Goal: Transaction & Acquisition: Purchase product/service

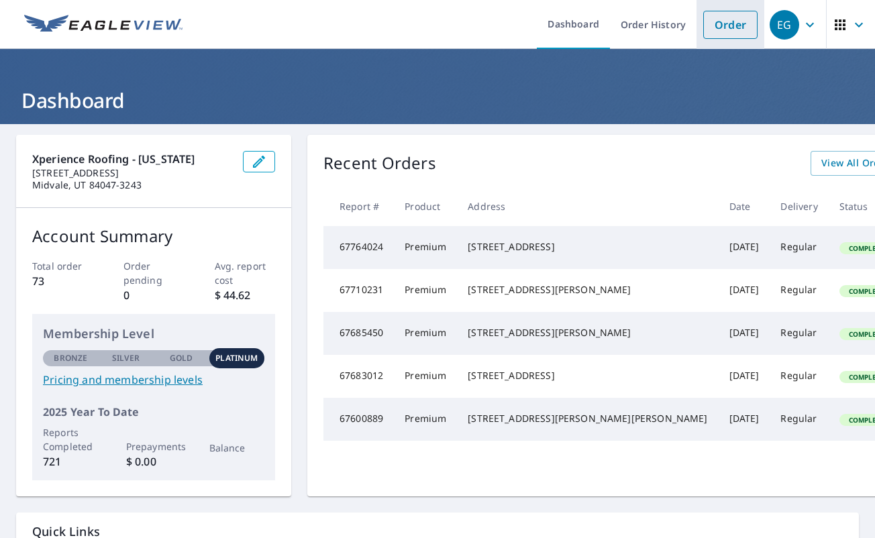
click at [742, 21] on link "Order" at bounding box center [730, 25] width 54 height 28
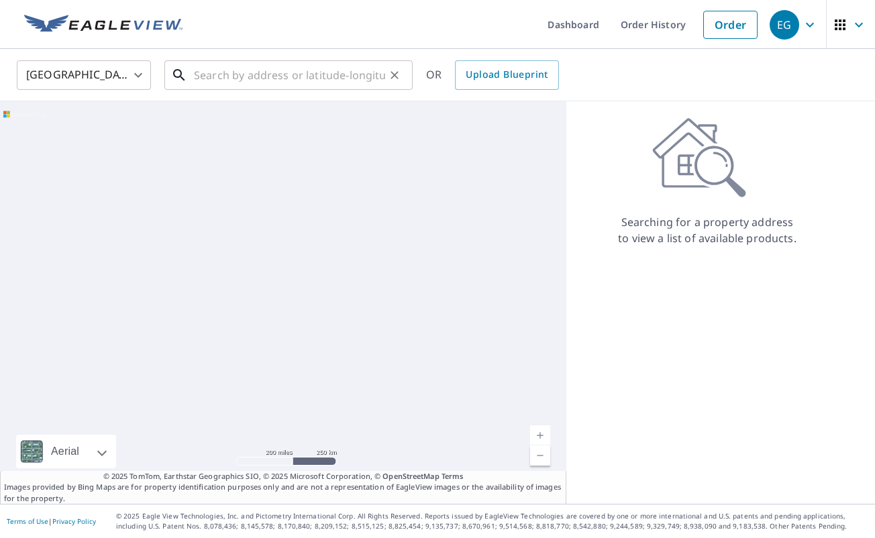
click at [324, 80] on input "text" at bounding box center [289, 75] width 191 height 38
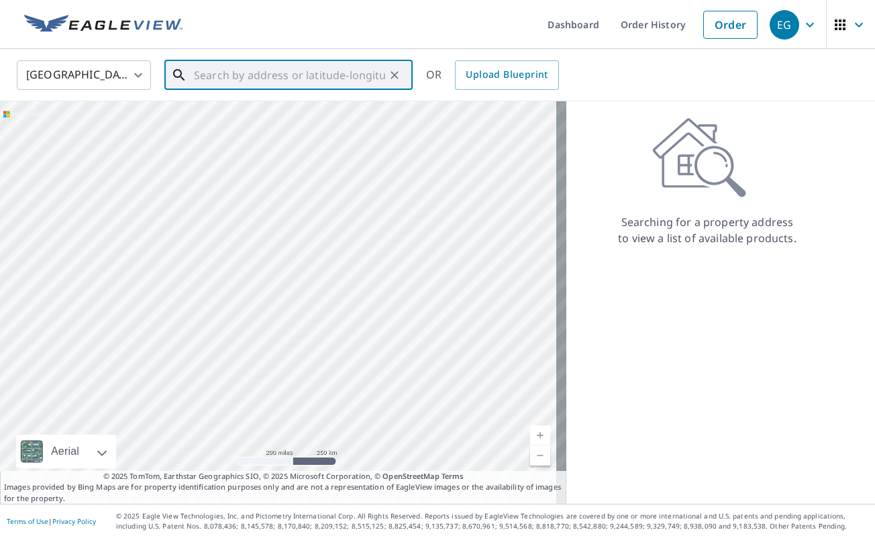
paste input "[STREET_ADDRESS][PERSON_NAME]"
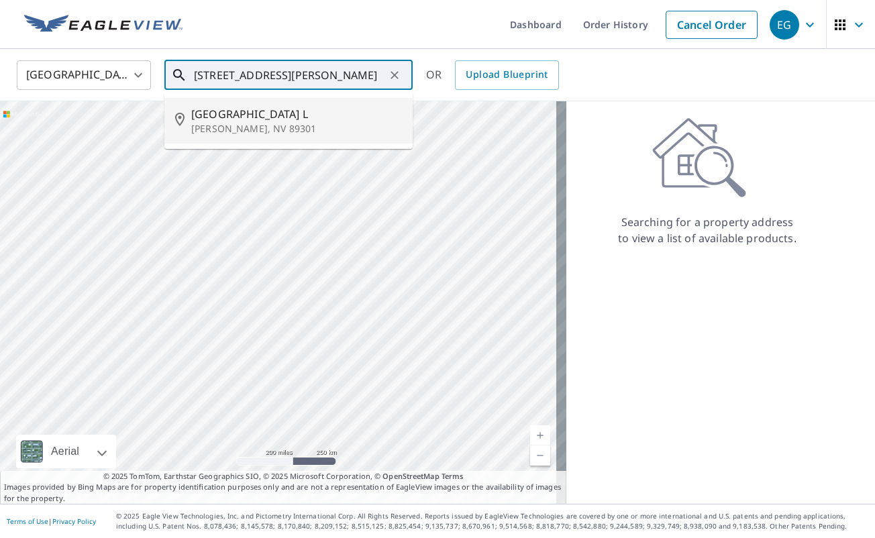
click at [288, 122] on p "[PERSON_NAME], NV 89301" at bounding box center [296, 128] width 211 height 13
type input "[STREET_ADDRESS][PERSON_NAME]"
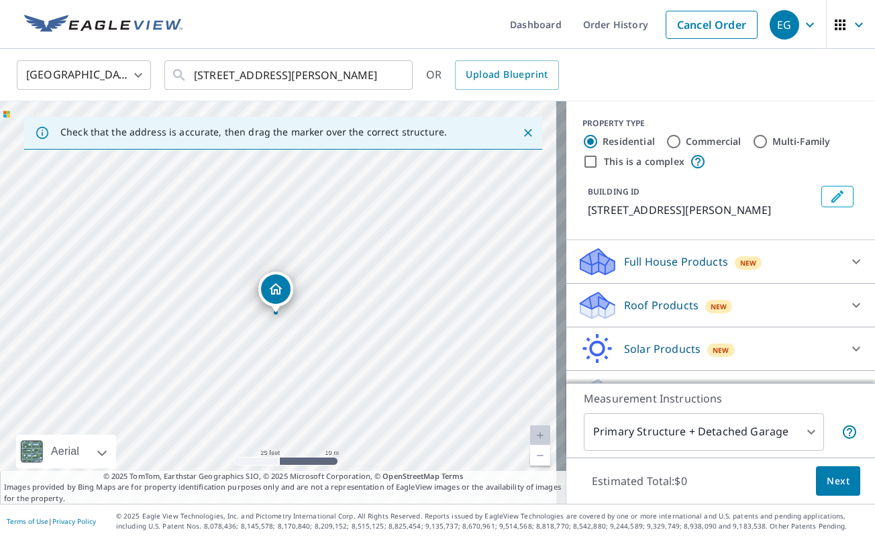
drag, startPoint x: 359, startPoint y: 293, endPoint x: 368, endPoint y: 210, distance: 83.6
click at [368, 210] on div "[STREET_ADDRESS][PERSON_NAME]" at bounding box center [283, 302] width 566 height 402
drag, startPoint x: 386, startPoint y: 200, endPoint x: 381, endPoint y: 238, distance: 38.6
click at [381, 238] on div "[STREET_ADDRESS][PERSON_NAME]" at bounding box center [283, 302] width 566 height 402
drag, startPoint x: 378, startPoint y: 219, endPoint x: 379, endPoint y: 256, distance: 36.2
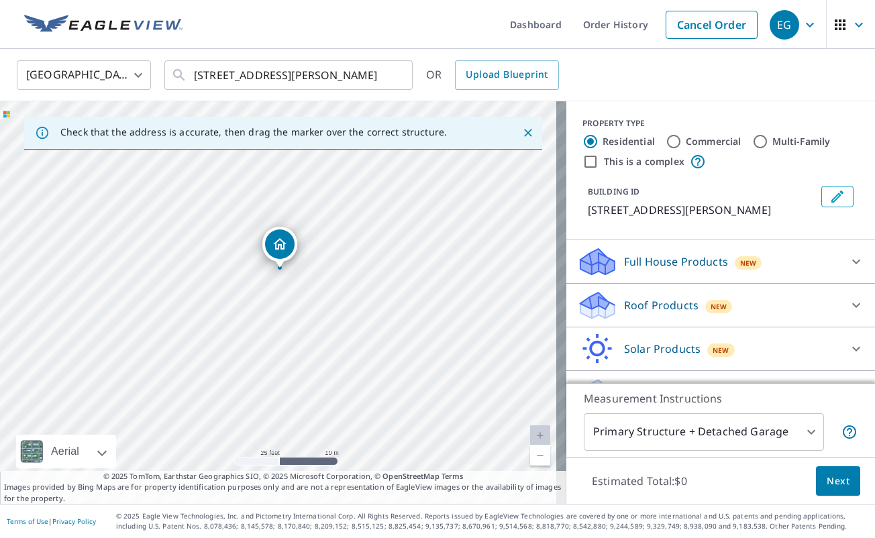
click at [379, 256] on div "[STREET_ADDRESS][PERSON_NAME]" at bounding box center [283, 302] width 566 height 402
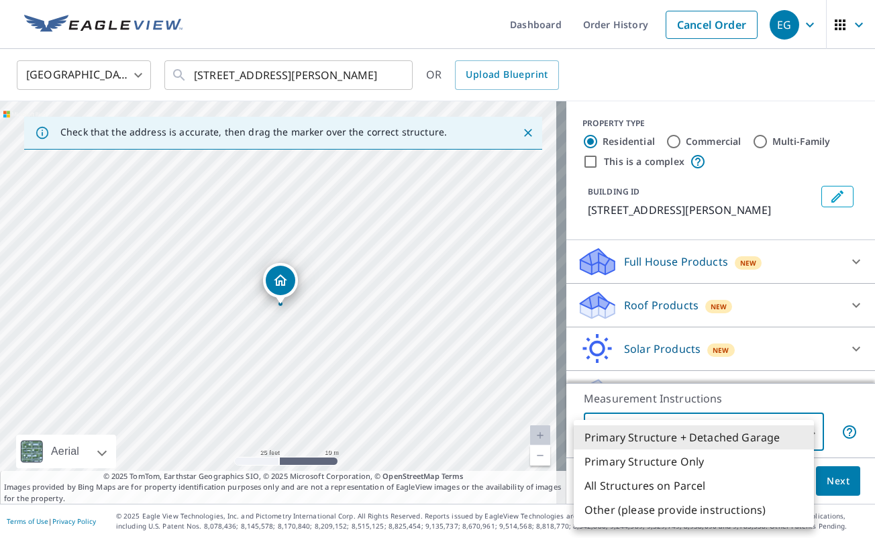
click at [702, 427] on body "EG EG Dashboard Order History Cancel Order EG [GEOGRAPHIC_DATA] [GEOGRAPHIC_DAT…" at bounding box center [437, 269] width 875 height 538
click at [686, 455] on li "Primary Structure Only" at bounding box center [693, 461] width 240 height 24
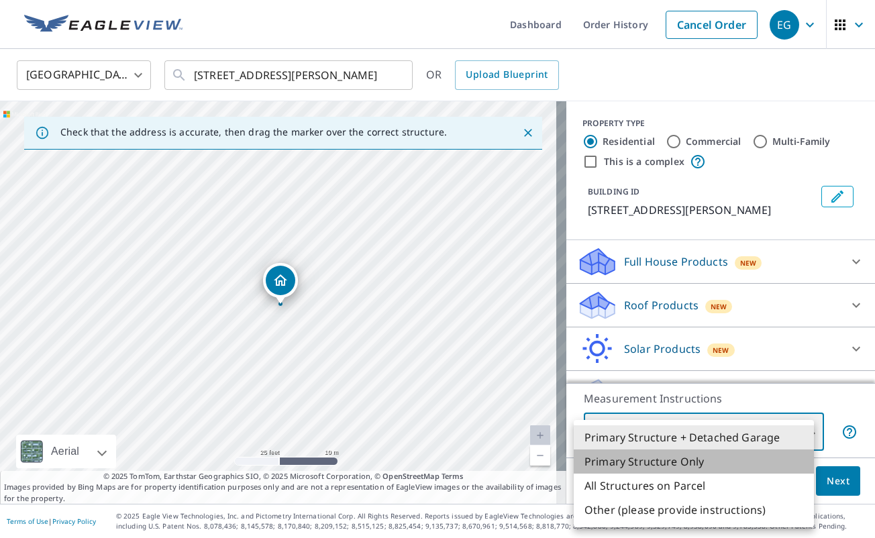
type input "2"
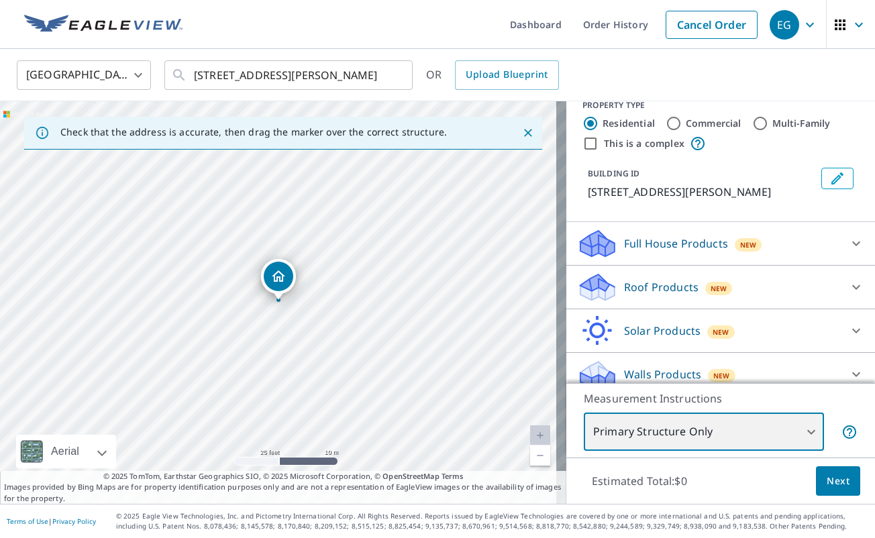
scroll to position [20, 0]
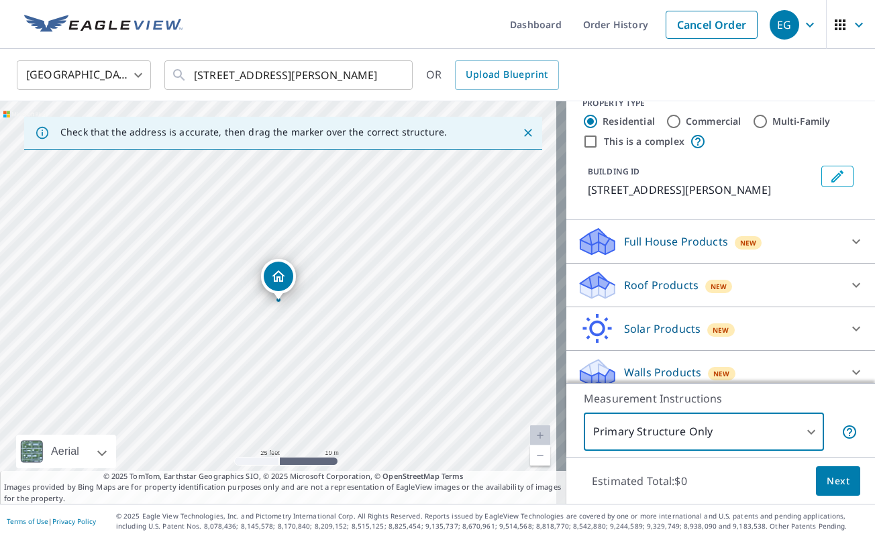
click at [661, 287] on p "Roof Products" at bounding box center [661, 285] width 74 height 16
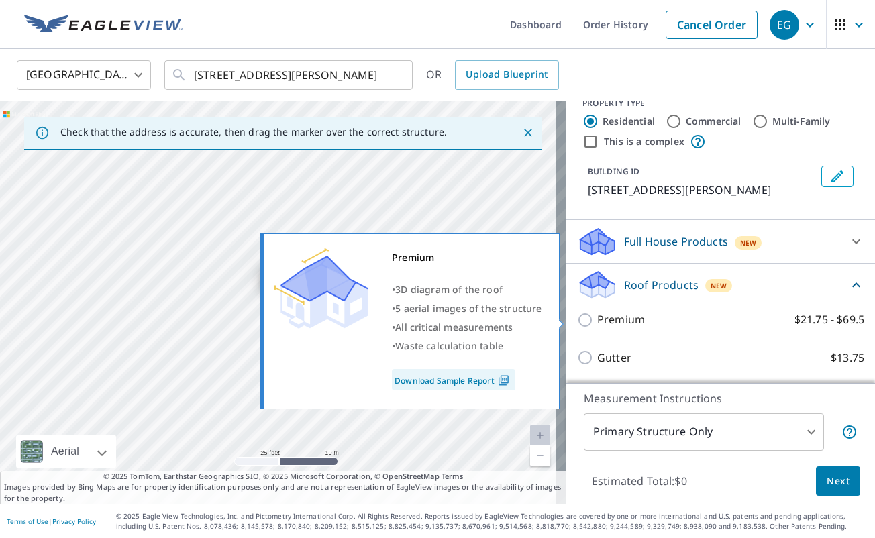
click at [597, 314] on p "Premium" at bounding box center [621, 319] width 48 height 17
click at [593, 314] on input "Premium $21.75 - $69.5" at bounding box center [587, 320] width 20 height 16
checkbox input "true"
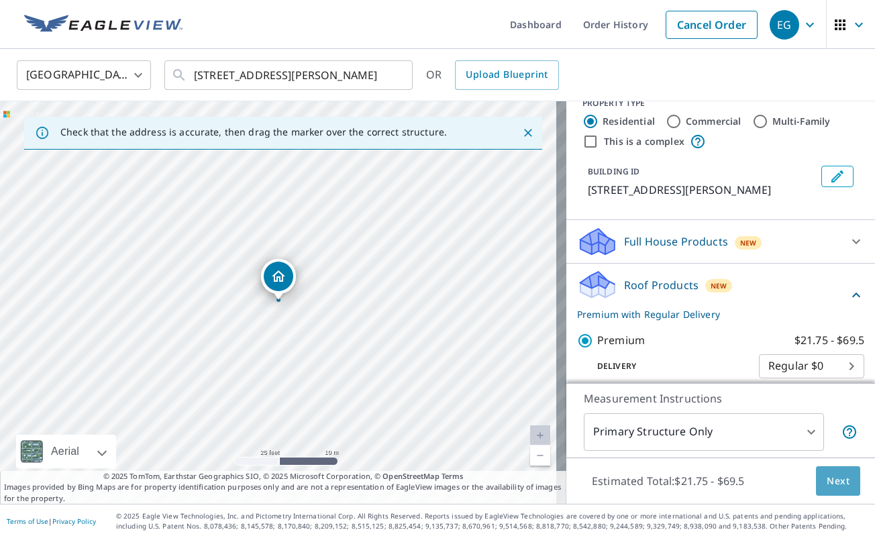
click at [839, 476] on button "Next" at bounding box center [838, 481] width 44 height 30
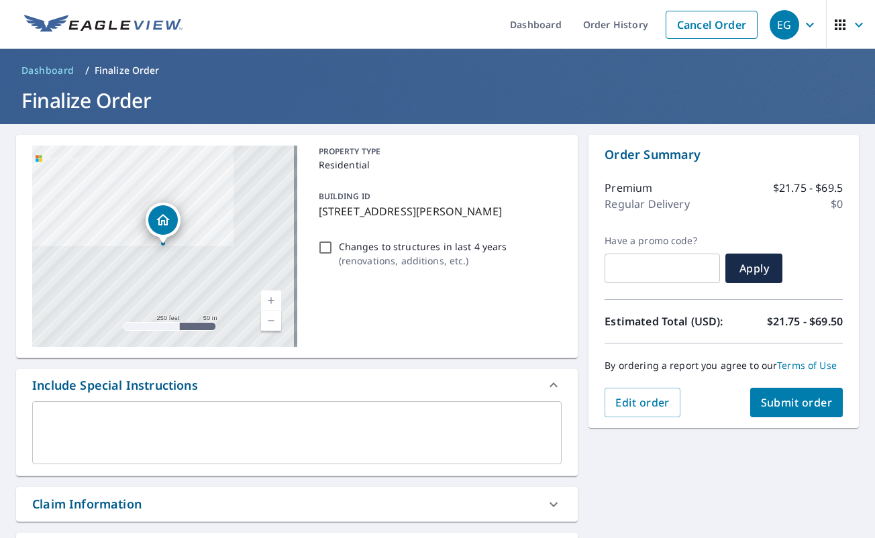
click at [784, 410] on span "Submit order" at bounding box center [797, 402] width 72 height 15
checkbox input "true"
